Goal: Information Seeking & Learning: Learn about a topic

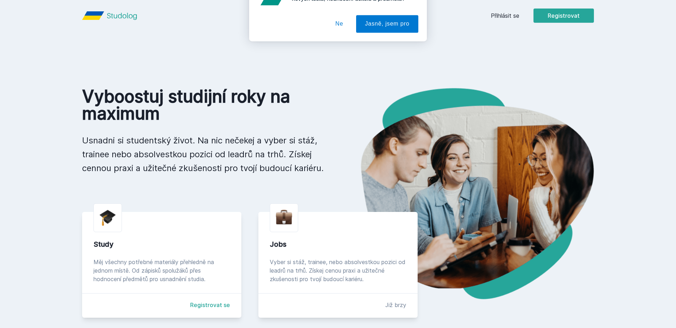
click at [509, 14] on div "[PERSON_NAME] dostávat tipy ohledně studia, nových testů, hodnocení učitelů a p…" at bounding box center [338, 31] width 676 height 63
click at [333, 44] on button "Ne" at bounding box center [339, 46] width 26 height 18
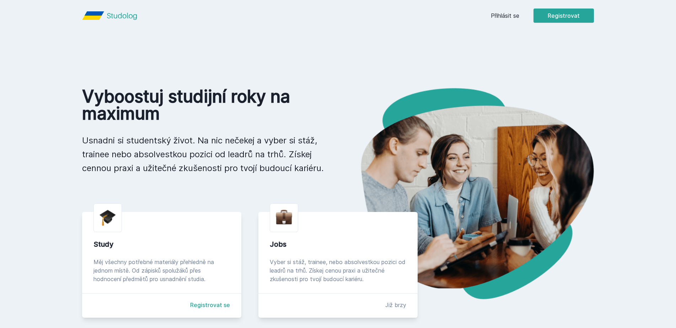
click at [496, 19] on link "Přihlásit se" at bounding box center [505, 15] width 28 height 9
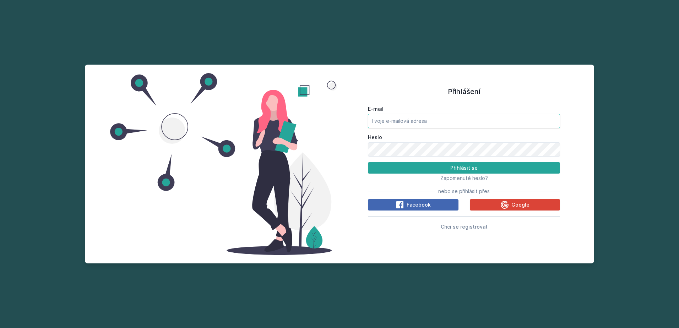
click at [386, 115] on input "E-mail" at bounding box center [464, 121] width 192 height 14
type input "[EMAIL_ADDRESS][DOMAIN_NAME]"
click at [368, 162] on button "Přihlásit se" at bounding box center [464, 167] width 192 height 11
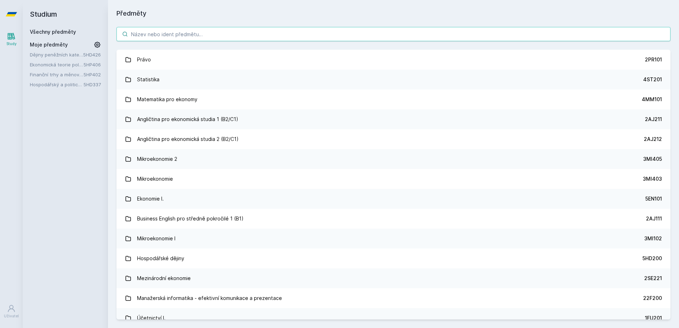
click at [166, 29] on input "search" at bounding box center [394, 34] width 554 height 14
paste input "5HP406"
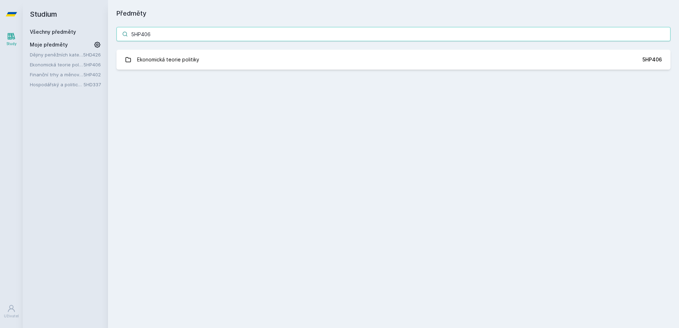
type input "5HP406"
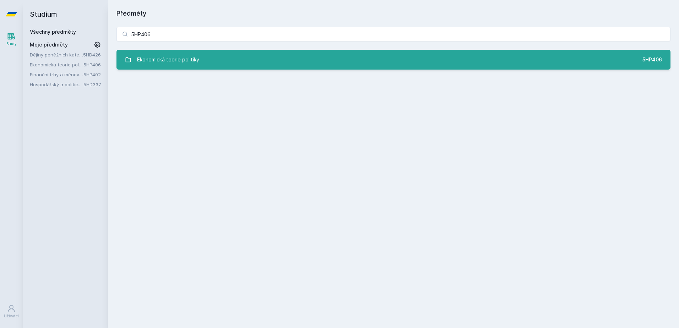
click at [165, 59] on div "Ekonomická teorie politiky" at bounding box center [168, 60] width 62 height 14
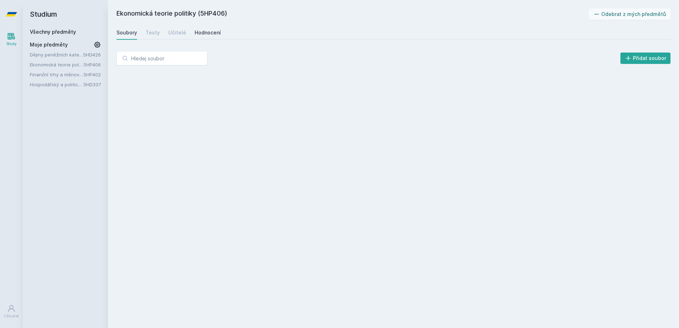
click at [197, 33] on div "Hodnocení" at bounding box center [208, 32] width 26 height 7
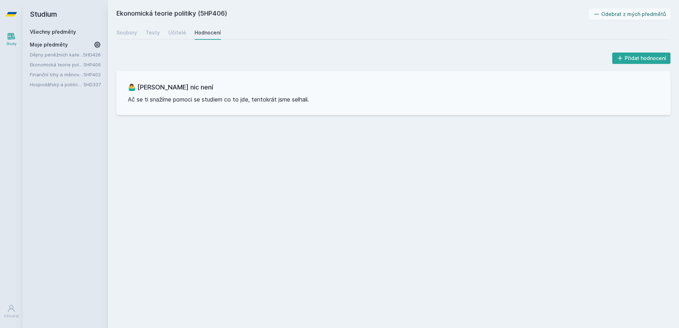
click at [92, 32] on div "Všechny předměty" at bounding box center [65, 31] width 71 height 7
click at [114, 32] on div "Ekonomická teorie politiky (5HP406) Odebrat z mých předmětů [GEOGRAPHIC_DATA] T…" at bounding box center [393, 164] width 571 height 328
click at [117, 31] on div "Soubory" at bounding box center [127, 32] width 21 height 7
click at [144, 31] on div "Soubory Testy Učitelé Hodnocení" at bounding box center [394, 33] width 554 height 14
click at [145, 31] on div "Soubory Testy Učitelé Hodnocení" at bounding box center [394, 33] width 554 height 14
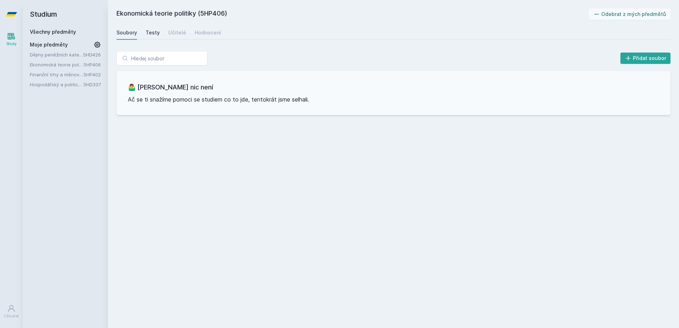
click at [148, 32] on div "Testy" at bounding box center [153, 32] width 14 height 7
click at [168, 32] on div "Učitelé" at bounding box center [177, 32] width 18 height 7
click at [144, 33] on div "Soubory Testy Učitelé Hodnocení" at bounding box center [394, 33] width 554 height 14
click at [128, 33] on div "Soubory" at bounding box center [127, 32] width 21 height 7
drag, startPoint x: 141, startPoint y: 32, endPoint x: 146, endPoint y: 32, distance: 4.6
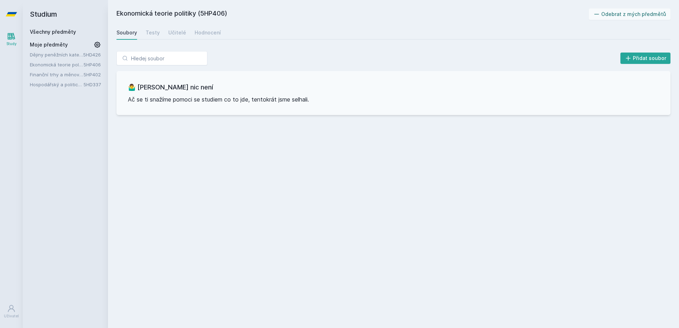
click at [141, 32] on div "Soubory Testy Učitelé Hodnocení" at bounding box center [394, 33] width 554 height 14
click at [146, 32] on div "Testy" at bounding box center [153, 32] width 14 height 7
click at [169, 32] on div "Učitelé" at bounding box center [177, 32] width 18 height 7
click at [218, 32] on div "Soubory Testy Učitelé Hodnocení" at bounding box center [394, 33] width 554 height 14
click at [216, 33] on div "Hodnocení" at bounding box center [208, 32] width 26 height 7
